Goal: Check status: Check status

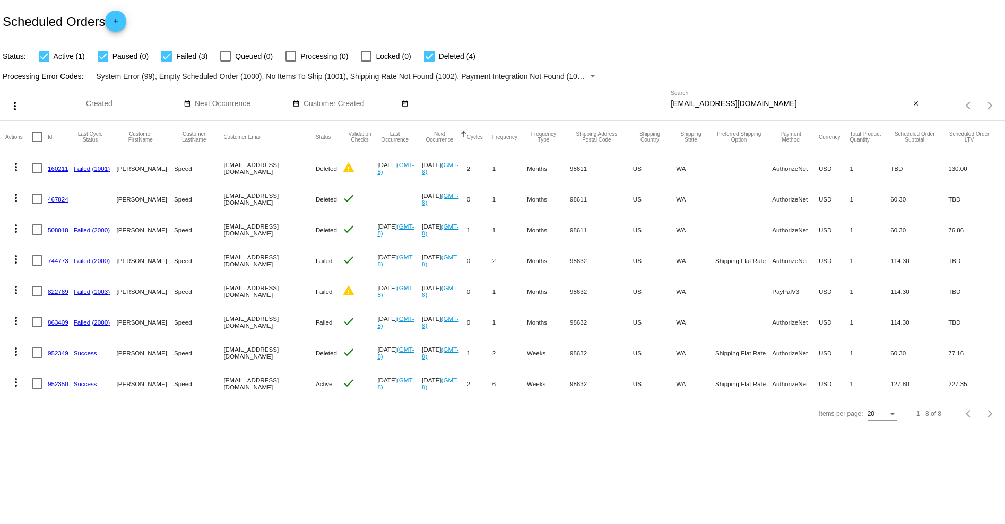
drag, startPoint x: 918, startPoint y: 103, endPoint x: 853, endPoint y: 100, distance: 65.3
click at [918, 103] on mat-icon "close" at bounding box center [915, 104] width 7 height 8
click at [919, 107] on app-dashboard-scheduled-orders "Scheduled Orders add Status: Active (1) Paused (0) Failed (3) Queued (0) Proces…" at bounding box center [502, 214] width 1005 height 429
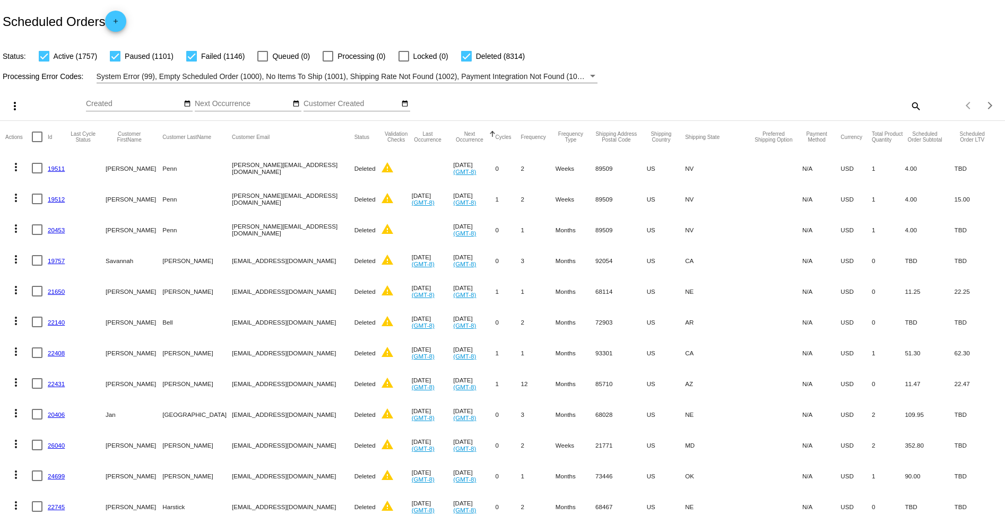
click at [915, 108] on mat-icon "search" at bounding box center [915, 106] width 13 height 16
click at [840, 100] on input "Search" at bounding box center [795, 104] width 250 height 8
paste input "[EMAIL_ADDRESS][DOMAIN_NAME]"
type input "[EMAIL_ADDRESS][DOMAIN_NAME]"
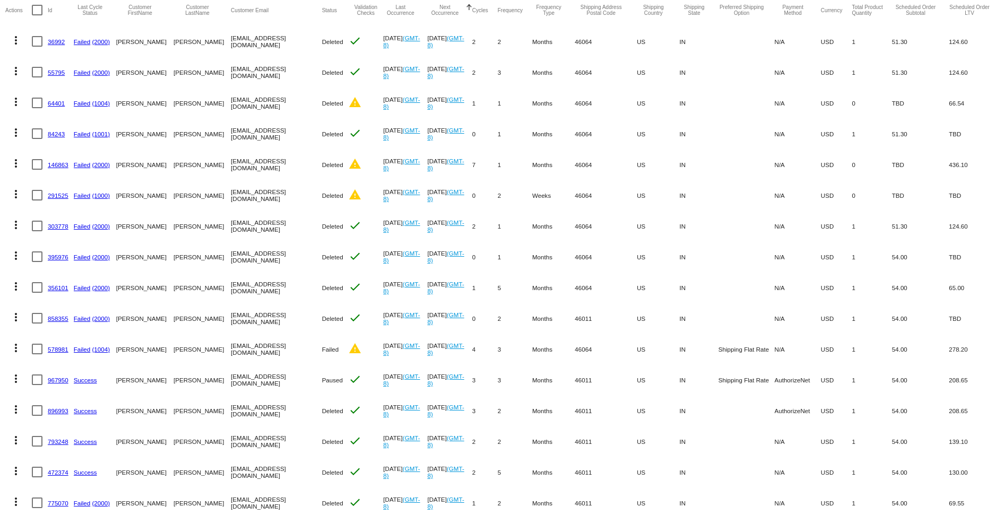
scroll to position [151, 0]
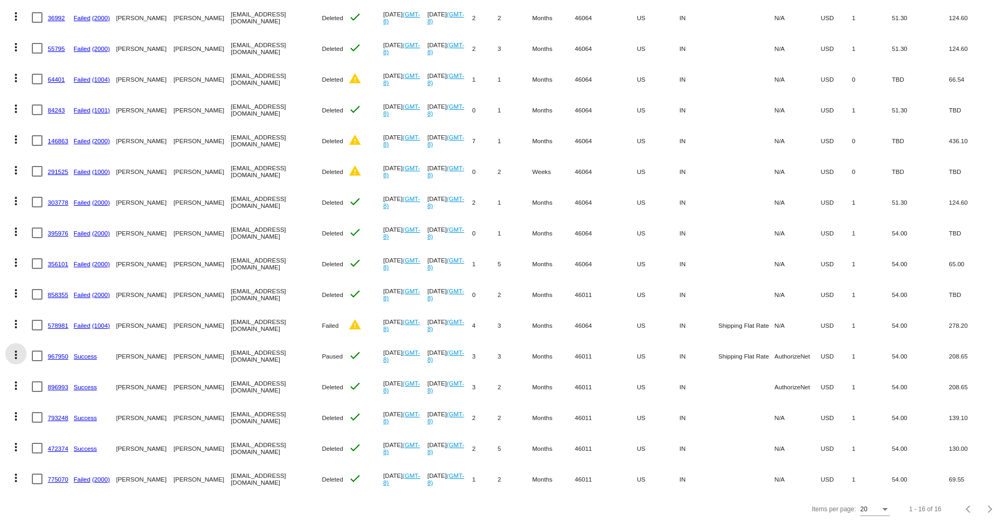
click at [19, 352] on mat-icon "more_vert" at bounding box center [16, 354] width 13 height 13
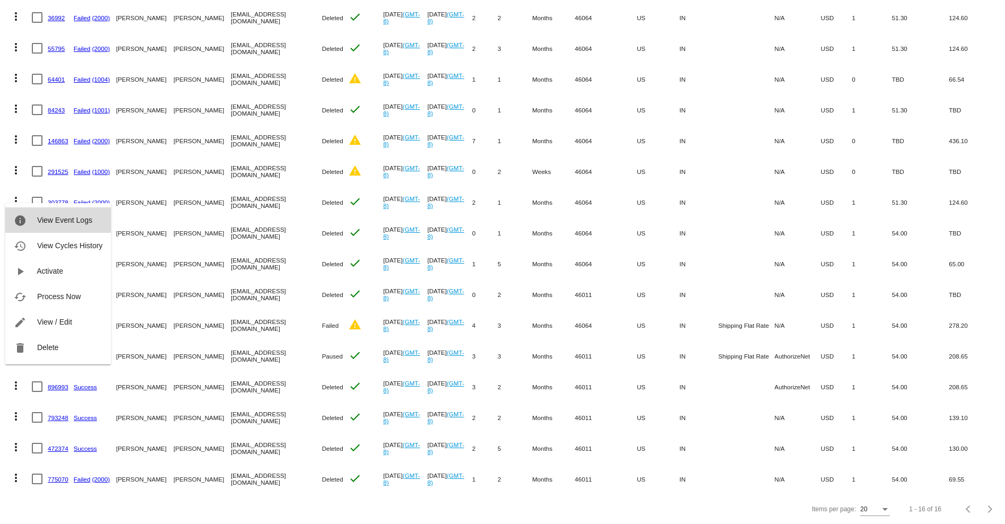
click at [67, 220] on span "View Event Logs" at bounding box center [64, 220] width 55 height 8
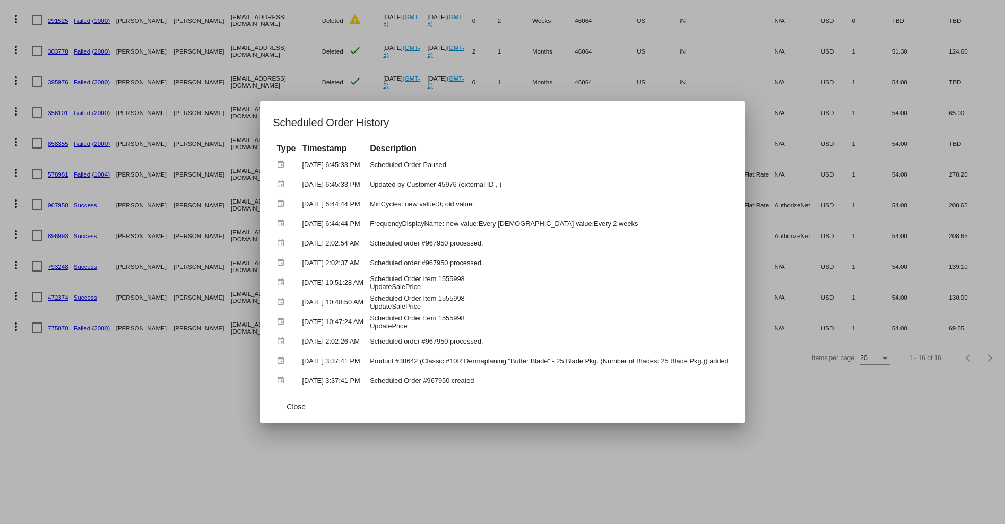
click at [248, 406] on div at bounding box center [502, 262] width 1005 height 524
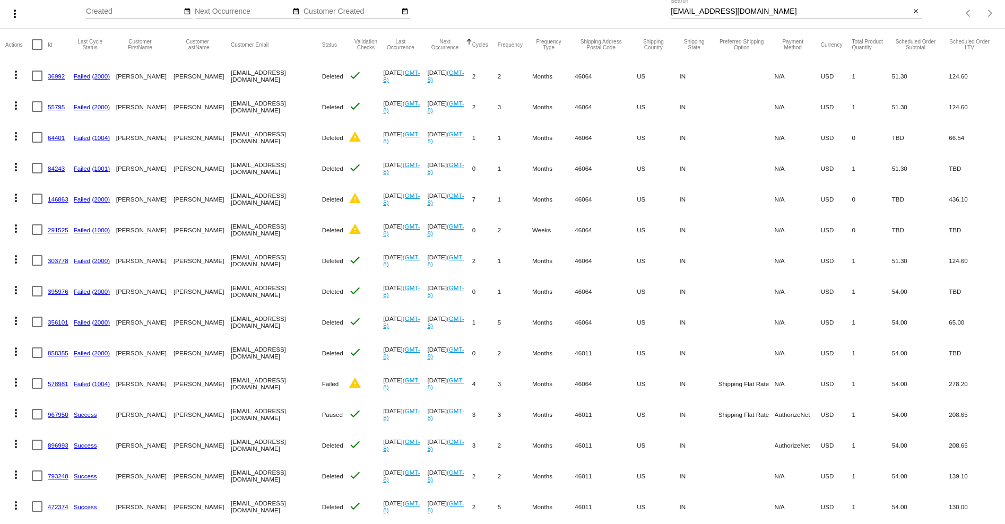
scroll to position [0, 0]
